Goal: Transaction & Acquisition: Book appointment/travel/reservation

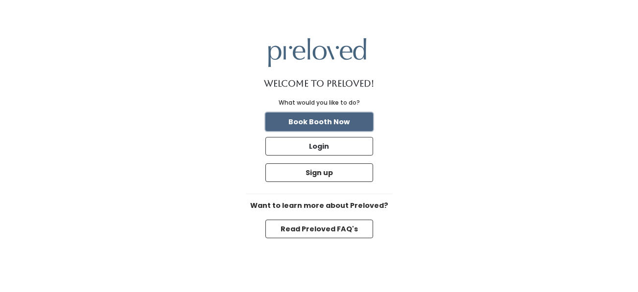
click at [337, 125] on button "Book Booth Now" at bounding box center [319, 122] width 108 height 19
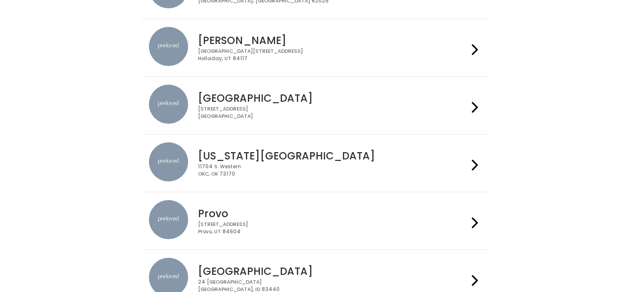
scroll to position [196, 0]
click at [268, 222] on div "[STREET_ADDRESS]" at bounding box center [332, 228] width 269 height 14
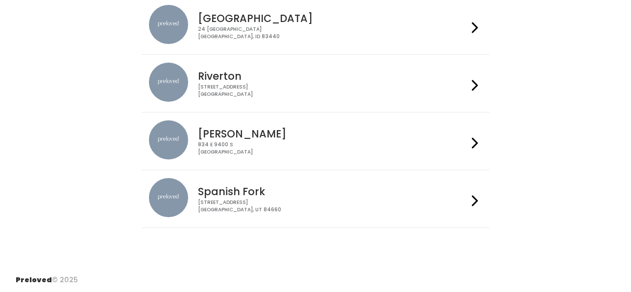
scroll to position [450, 0]
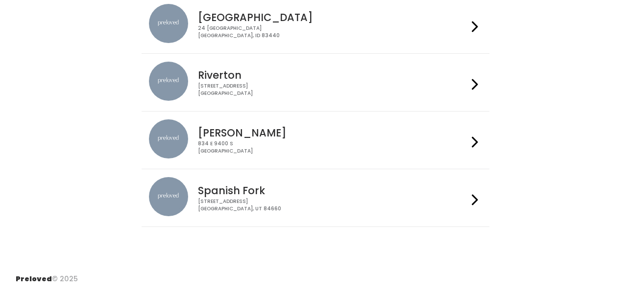
click at [250, 189] on h4 "Spanish Fork" at bounding box center [332, 190] width 269 height 11
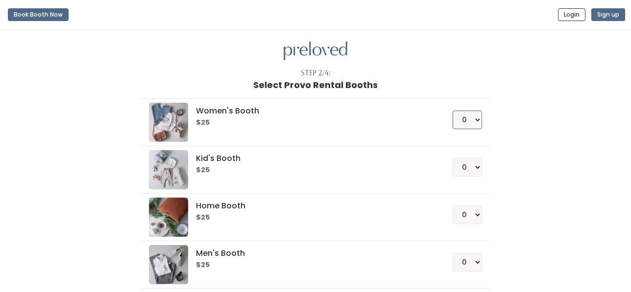
click at [480, 121] on select "0 1 2 3 4" at bounding box center [466, 120] width 29 height 19
click at [526, 147] on div "Women's Booth $25 0 1 2 3 4 Kid's Booth $25 0 1 2 3 4 0" at bounding box center [315, 205] width 539 height 231
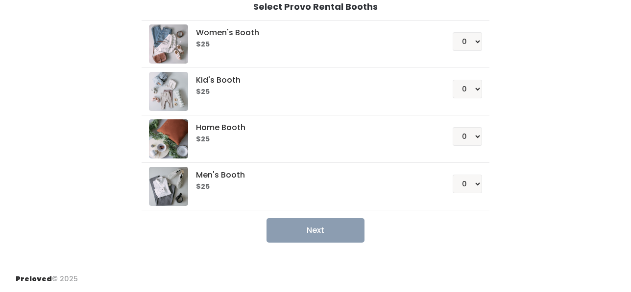
scroll to position [29, 0]
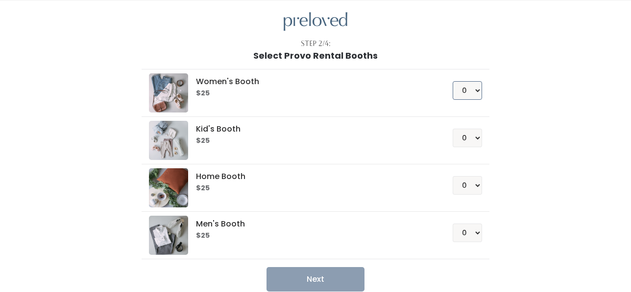
click at [481, 90] on select "0 1 2 3 4" at bounding box center [466, 90] width 29 height 19
select select "1"
click at [452, 81] on select "0 1 2 3 4" at bounding box center [466, 90] width 29 height 19
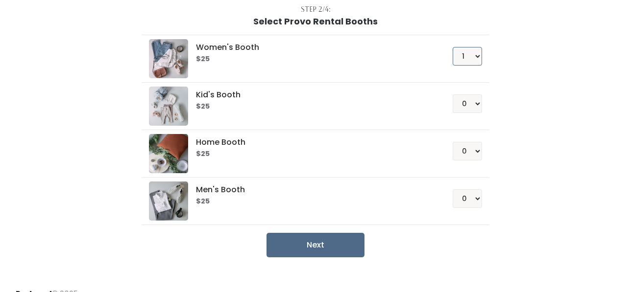
scroll to position [78, 0]
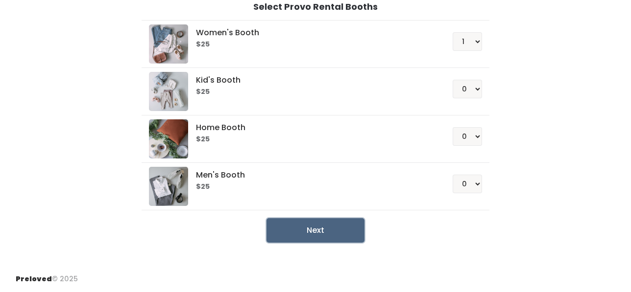
click at [325, 236] on button "Next" at bounding box center [315, 230] width 98 height 24
click at [315, 226] on button "Next" at bounding box center [315, 230] width 98 height 24
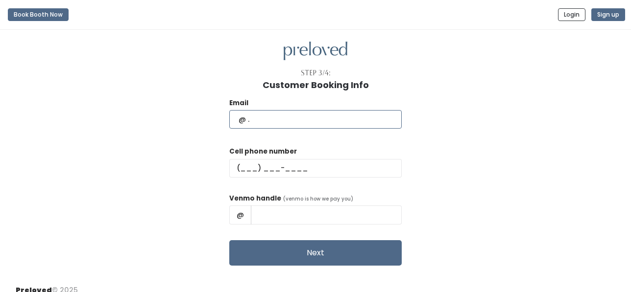
click at [302, 120] on input "text" at bounding box center [315, 119] width 172 height 19
type input "[EMAIL_ADDRESS][DOMAIN_NAME]"
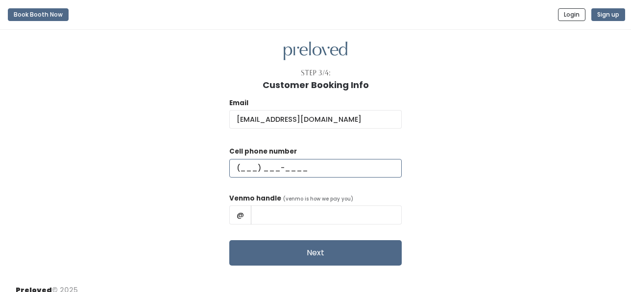
type input "[PHONE_NUMBER]"
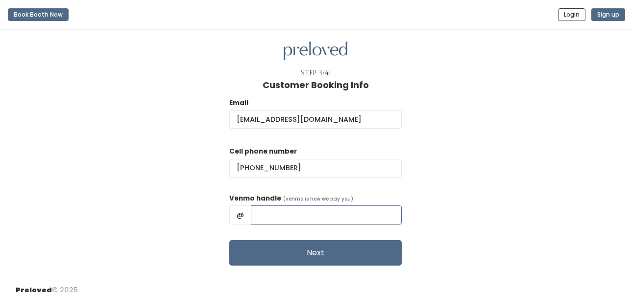
type input "[PERSON_NAME]"
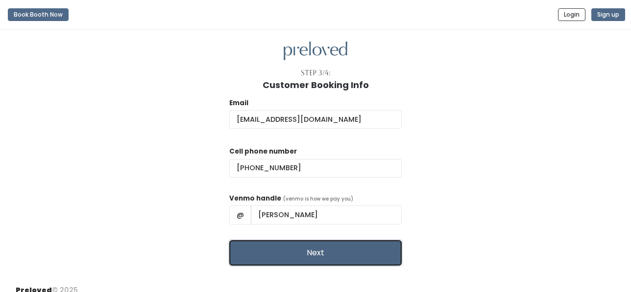
click at [305, 250] on button "Next" at bounding box center [315, 252] width 172 height 25
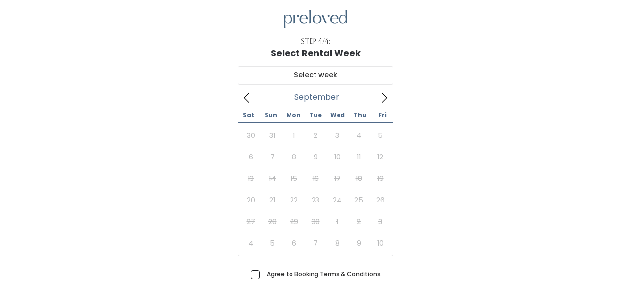
scroll to position [49, 0]
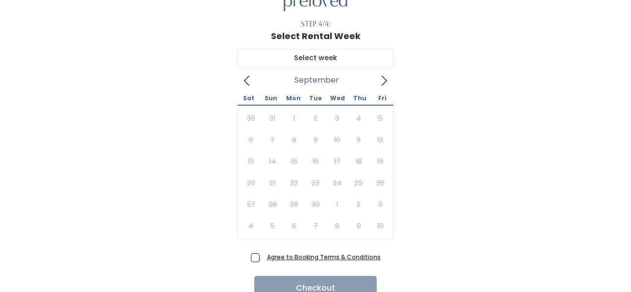
click at [383, 78] on icon at bounding box center [384, 80] width 11 height 11
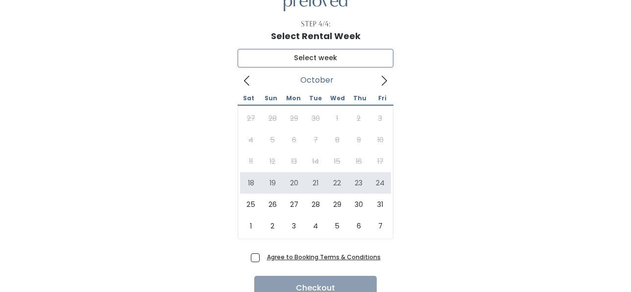
type input "October 18 to October 24"
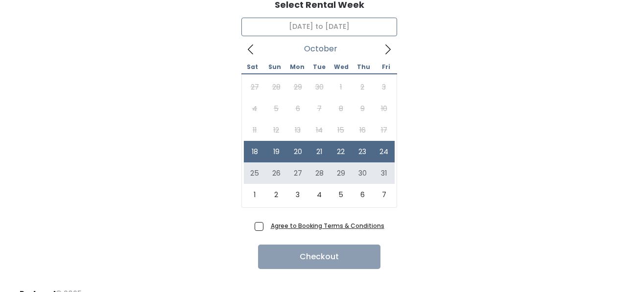
scroll to position [95, 0]
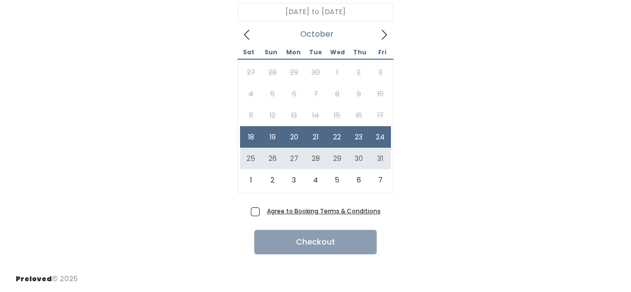
click at [277, 211] on u "Agree to Booking Terms & Conditions" at bounding box center [324, 211] width 114 height 8
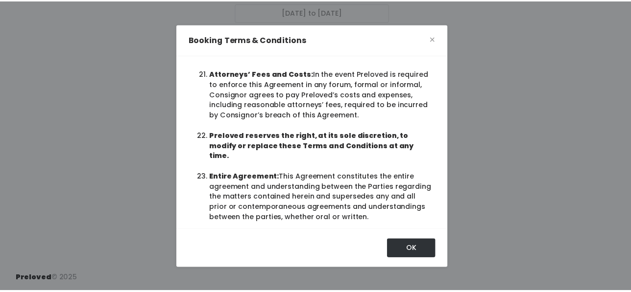
scroll to position [46, 0]
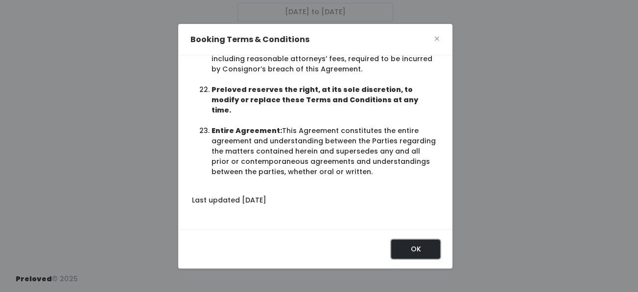
click at [413, 245] on button "OK" at bounding box center [415, 249] width 49 height 19
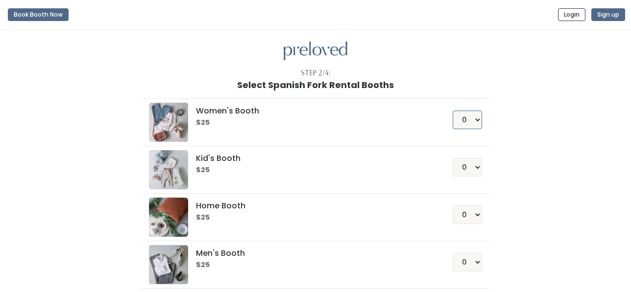
click at [475, 121] on select "0 1 2 3 4" at bounding box center [466, 120] width 29 height 19
select select "1"
click at [452, 111] on select "0 1 2 3 4" at bounding box center [466, 120] width 29 height 19
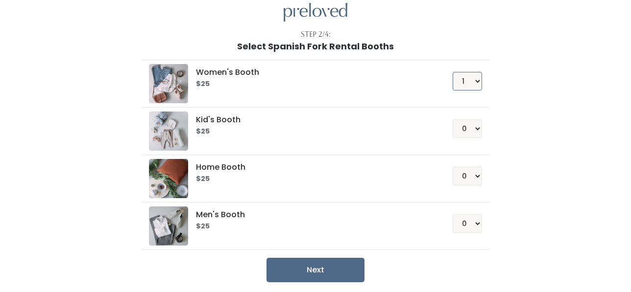
scroll to position [78, 0]
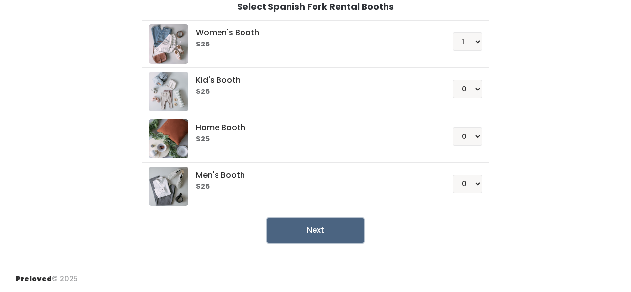
click at [310, 228] on button "Next" at bounding box center [315, 230] width 98 height 24
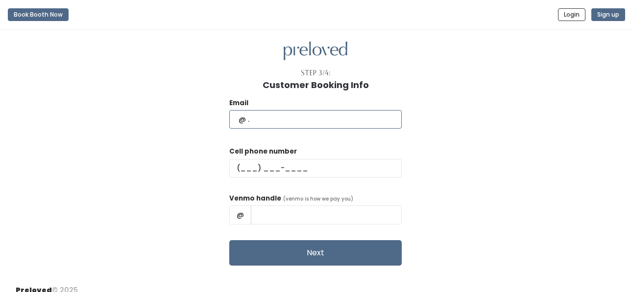
click at [343, 121] on input "text" at bounding box center [315, 119] width 172 height 19
type input "[EMAIL_ADDRESS][DOMAIN_NAME]"
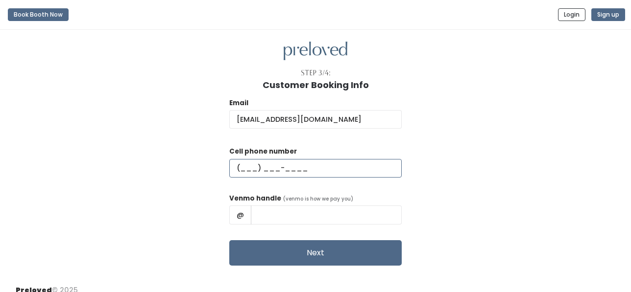
type input "[PHONE_NUMBER]"
type input "[PERSON_NAME]"
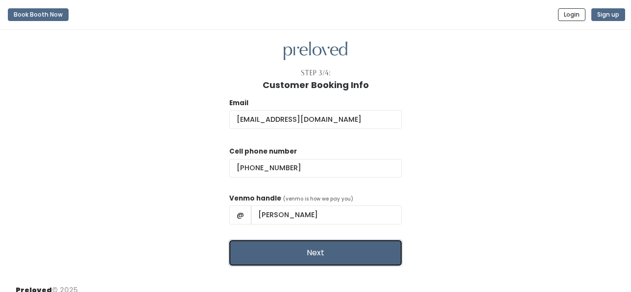
click at [295, 249] on button "Next" at bounding box center [315, 252] width 172 height 25
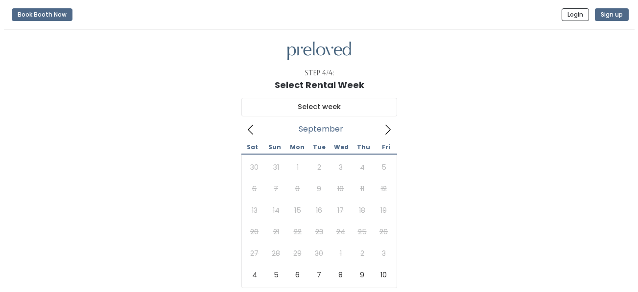
scroll to position [49, 0]
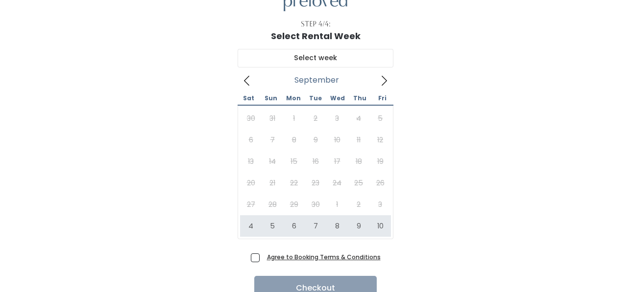
click at [307, 265] on div "Agree to Booking Terms & Conditions" at bounding box center [316, 260] width 130 height 16
click at [309, 258] on u "Agree to Booking Terms & Conditions" at bounding box center [324, 257] width 114 height 8
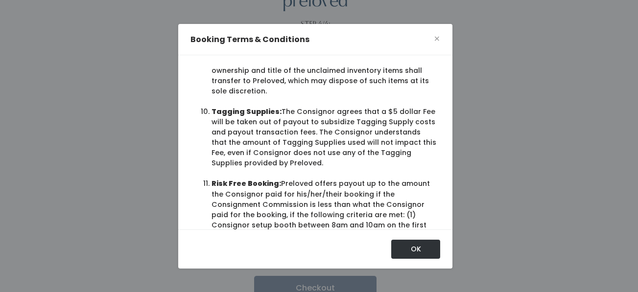
scroll to position [1077, 0]
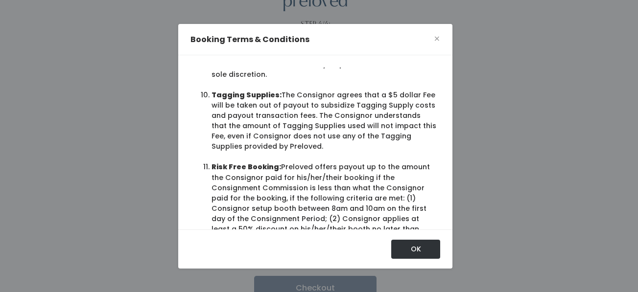
drag, startPoint x: 275, startPoint y: 148, endPoint x: 366, endPoint y: 194, distance: 101.6
click at [366, 152] on li "Tagging Supplies: The Consignor agrees that a $5 dollar Fee will be taken out o…" at bounding box center [324, 121] width 225 height 62
click at [372, 152] on li "Tagging Supplies: The Consignor agrees that a $5 dollar Fee will be taken out o…" at bounding box center [324, 121] width 225 height 62
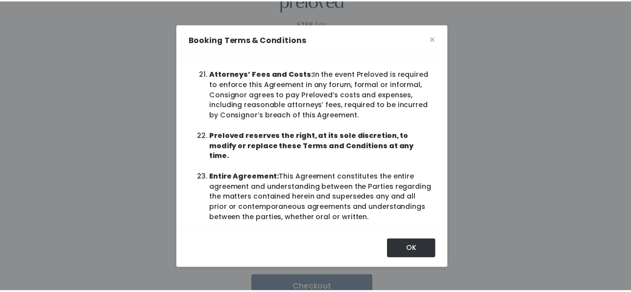
scroll to position [2292, 0]
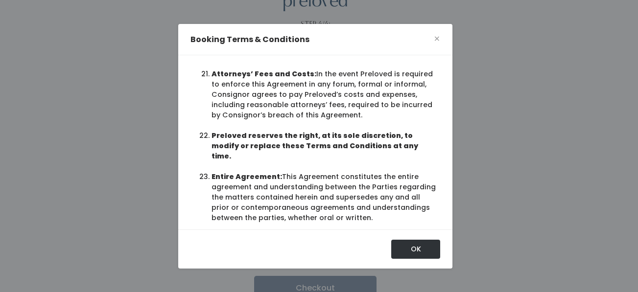
click at [431, 40] on div "Booking Terms & Conditions ×" at bounding box center [315, 40] width 274 height 32
click at [434, 38] on span "×" at bounding box center [437, 38] width 6 height 15
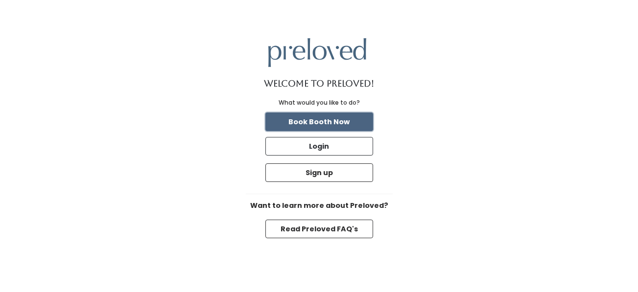
click at [365, 124] on button "Book Booth Now" at bounding box center [319, 122] width 108 height 19
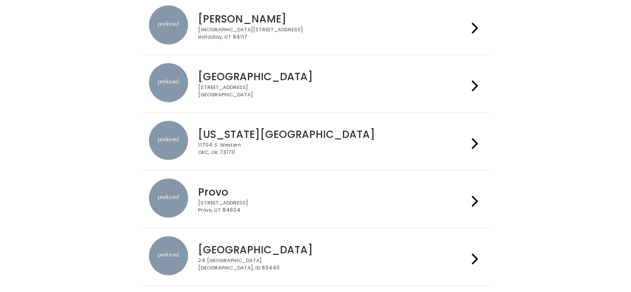
scroll to position [245, 0]
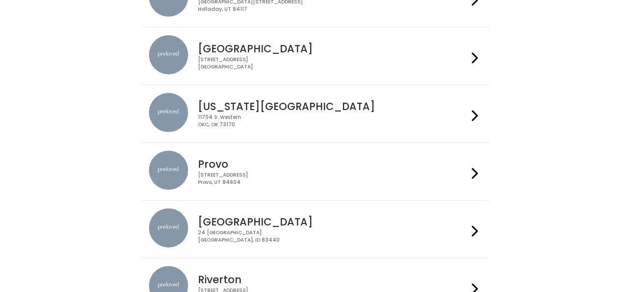
click at [285, 170] on div "Provo [STREET_ADDRESS]" at bounding box center [330, 168] width 273 height 35
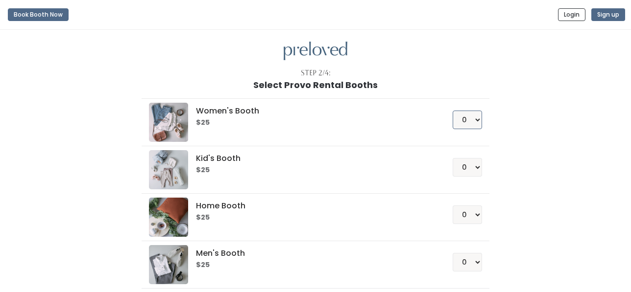
click at [473, 119] on select "0 1 2 3 4" at bounding box center [466, 120] width 29 height 19
select select "1"
click at [452, 111] on select "0 1 2 3 4" at bounding box center [466, 120] width 29 height 19
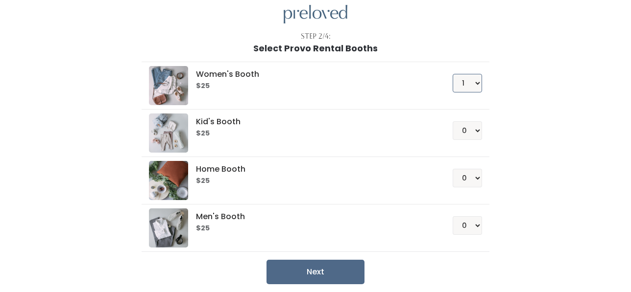
scroll to position [78, 0]
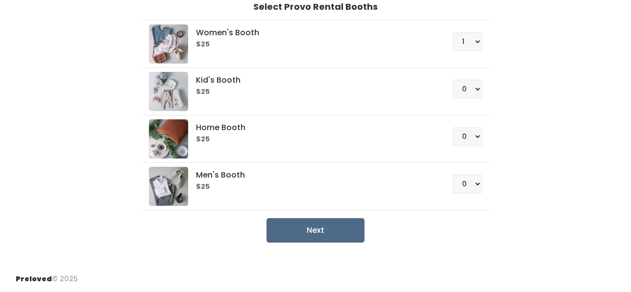
click at [366, 223] on div "Next" at bounding box center [315, 230] width 347 height 24
click at [342, 226] on button "Next" at bounding box center [315, 230] width 98 height 24
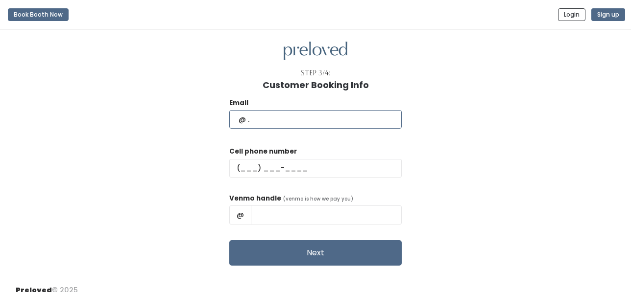
click at [329, 120] on input "text" at bounding box center [315, 119] width 172 height 19
type input "vanessajazzminhernandez@gmail.com"
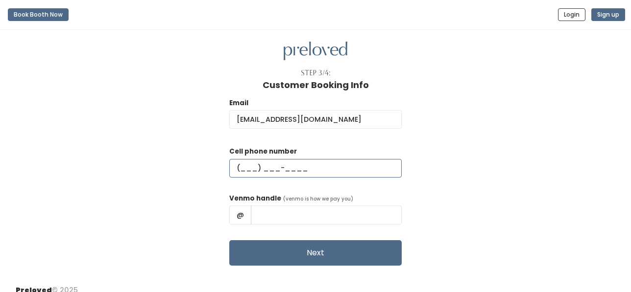
type input "(801) 687-3533"
type input "Vanessa Hernandez"
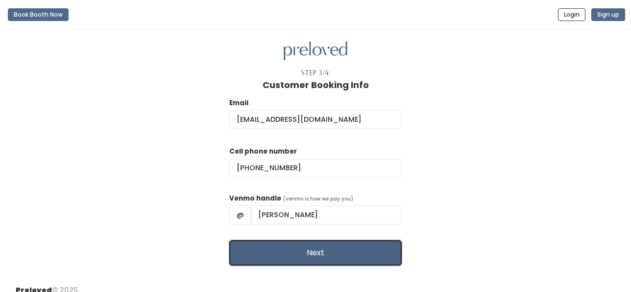
click at [307, 246] on button "Next" at bounding box center [315, 252] width 172 height 25
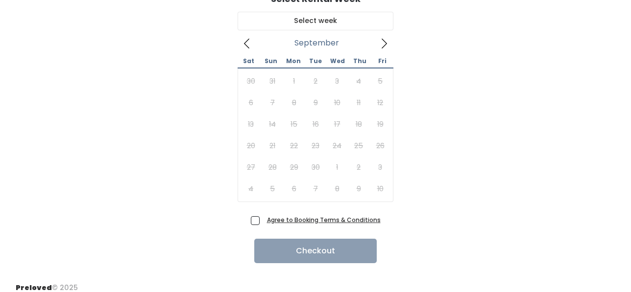
scroll to position [95, 0]
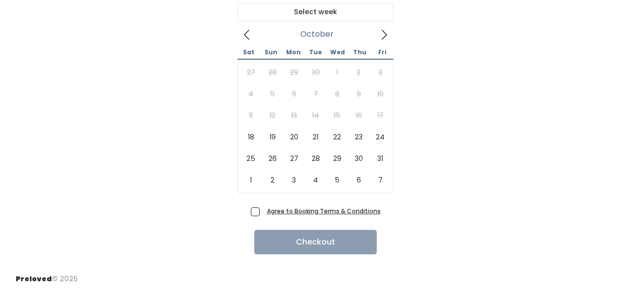
click at [387, 27] on span at bounding box center [384, 34] width 19 height 16
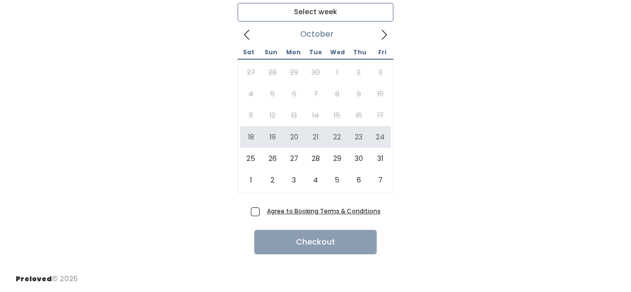
type input "[DATE] to [DATE]"
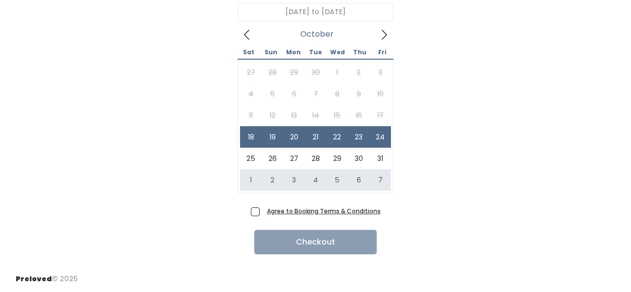
click at [263, 213] on span "Agree to Booking Terms & Conditions" at bounding box center [322, 211] width 118 height 10
click at [263, 213] on input "Agree to Booking Terms & Conditions" at bounding box center [266, 209] width 6 height 6
checkbox input "true"
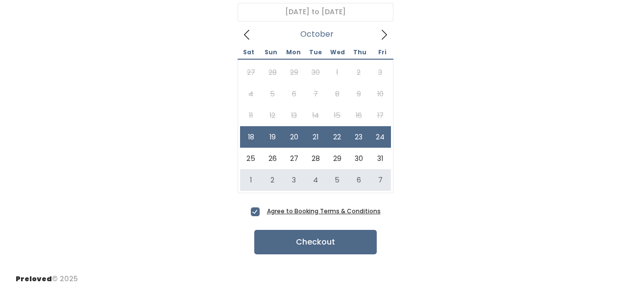
click at [446, 167] on div "[DATE] to October [DATE] Sun Mon Tue Wed Thu Fri 27 28 29 30 1 2 3 4 5 6 7 8 9 …" at bounding box center [315, 99] width 599 height 209
click at [390, 136] on div "27 28 29 30 1 2 3 4 5 6 7 8 9 10 11 12 13 14 15 16 17 18 19 20 21 22 23 24 25 2…" at bounding box center [315, 127] width 156 height 134
click at [299, 244] on button "Checkout" at bounding box center [315, 242] width 122 height 24
